Goal: Use online tool/utility: Utilize a website feature to perform a specific function

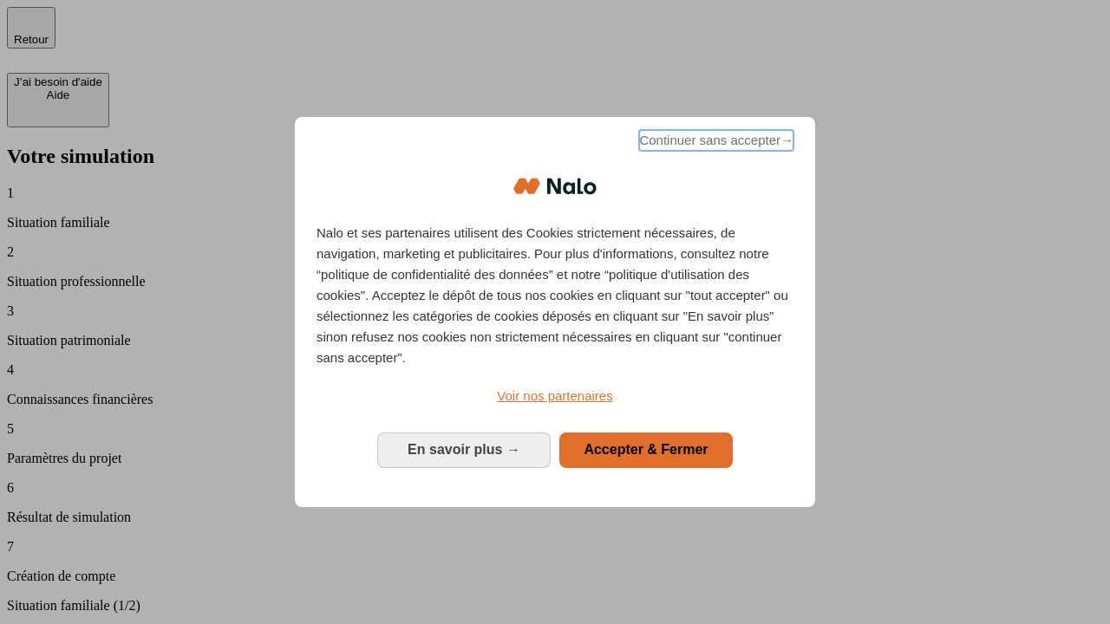
click at [715, 143] on span "Continuer sans accepter →" at bounding box center [716, 140] width 154 height 21
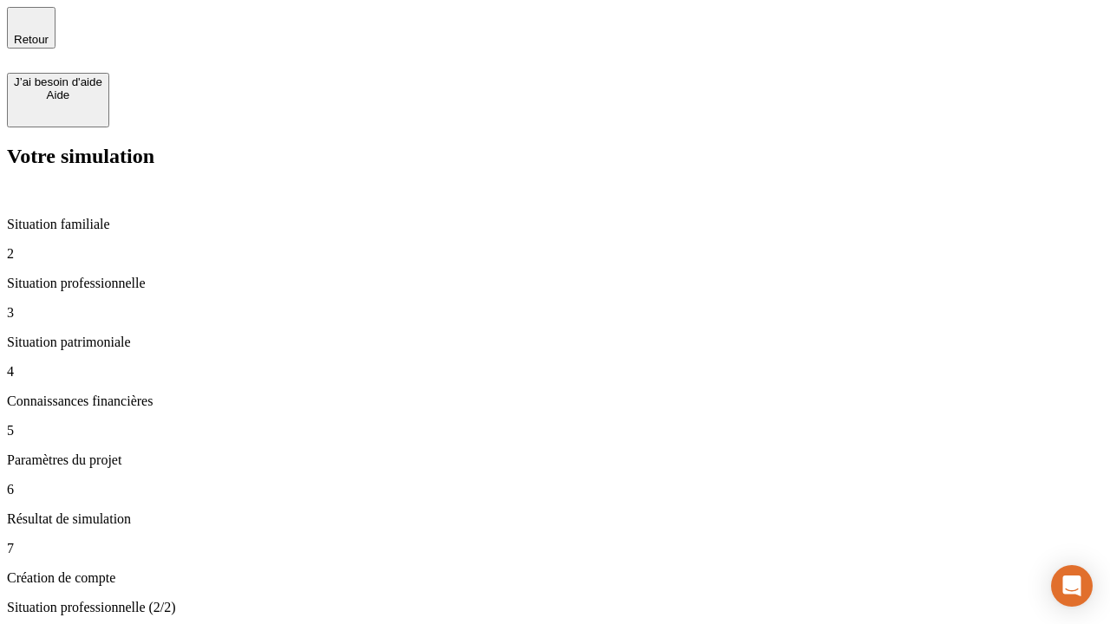
type input "30 000"
type input "0"
type input "1 000"
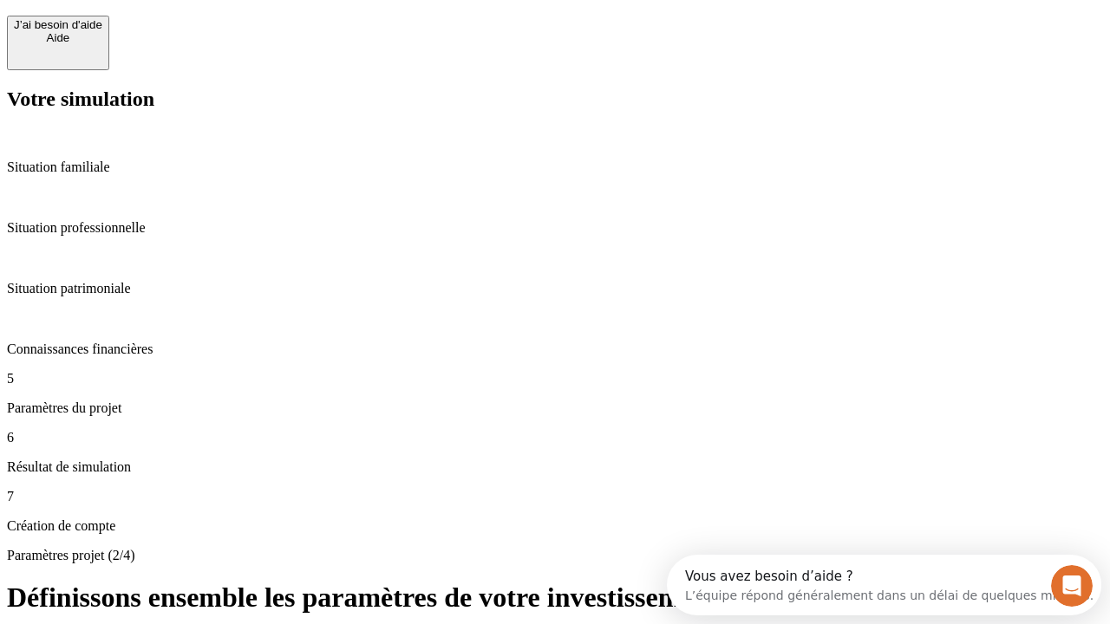
scroll to position [16, 0]
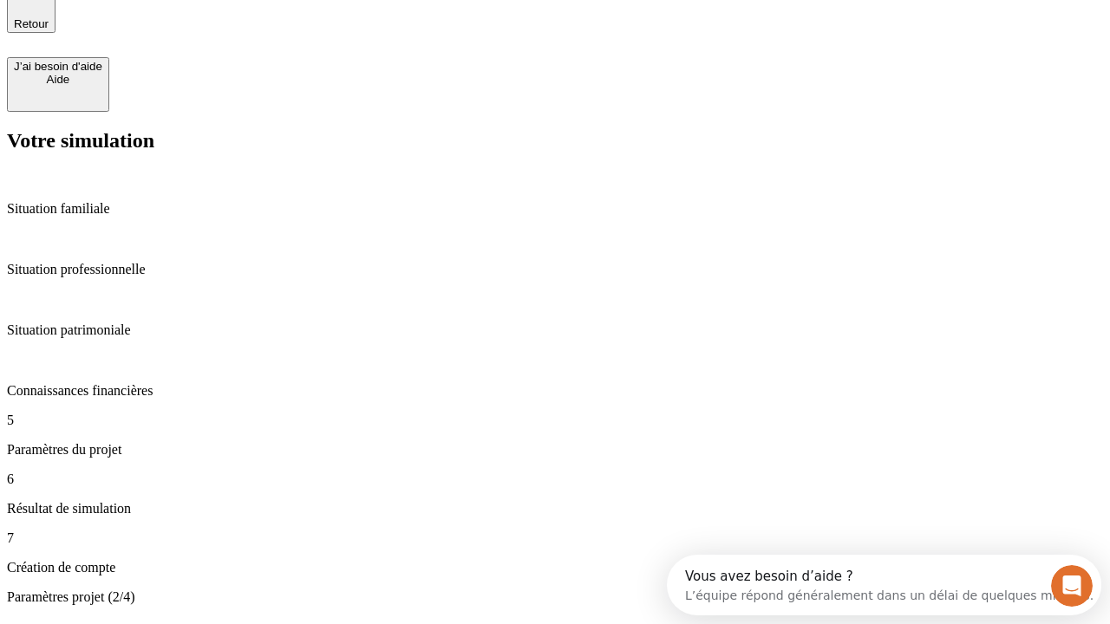
type input "40"
type input "200 000"
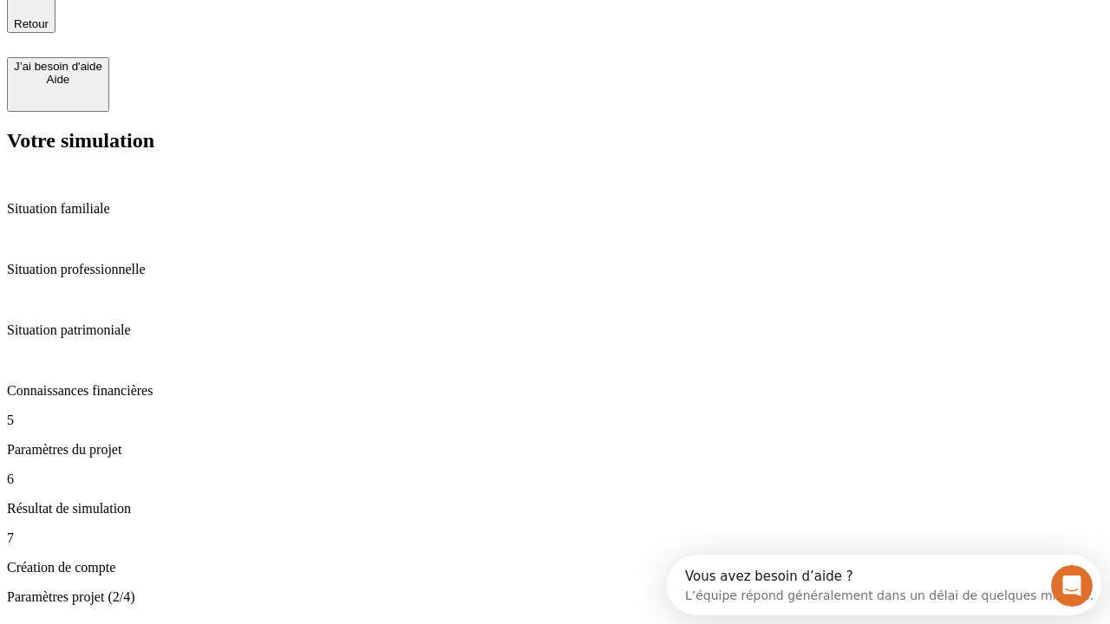
type input "640"
